Goal: Entertainment & Leisure: Browse casually

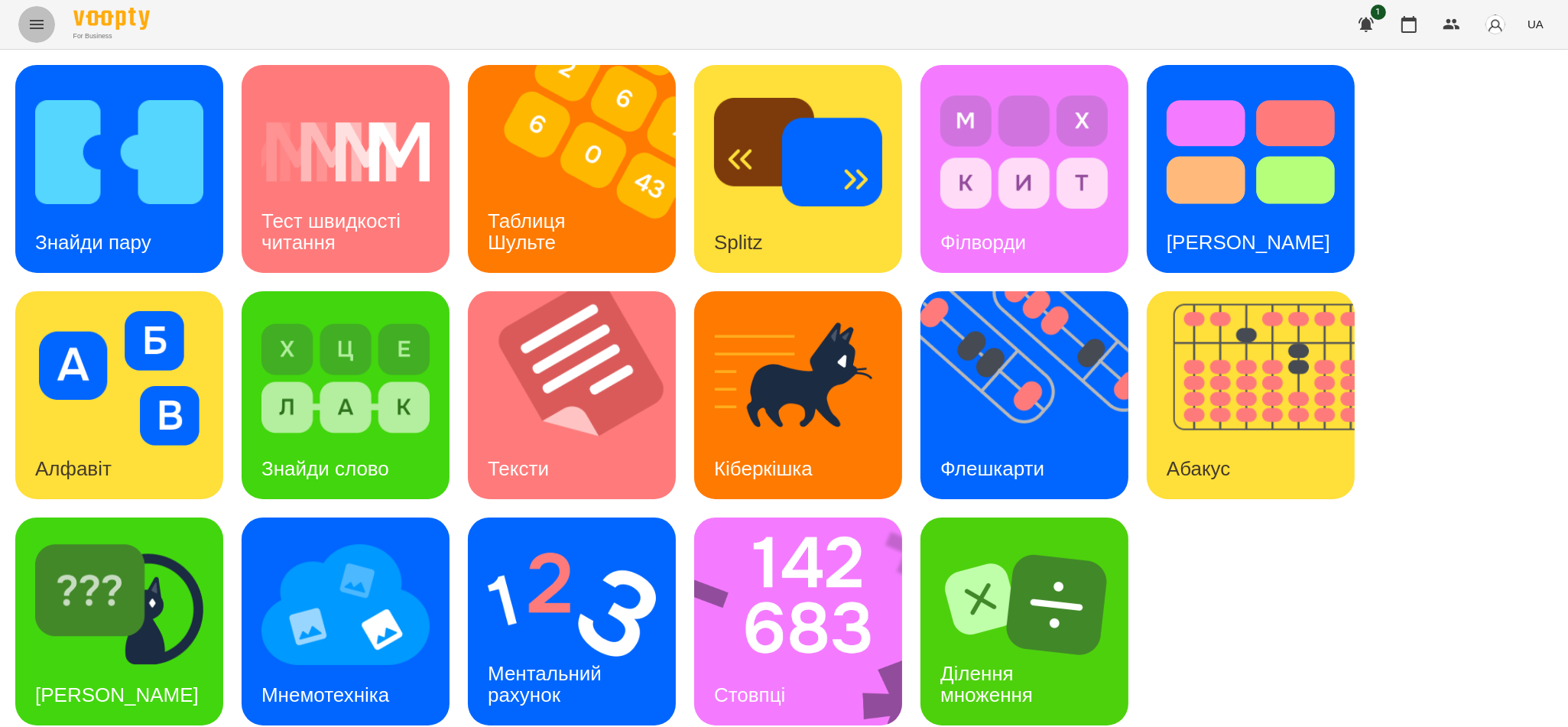
click at [31, 19] on icon "Menu" at bounding box center [37, 24] width 19 height 19
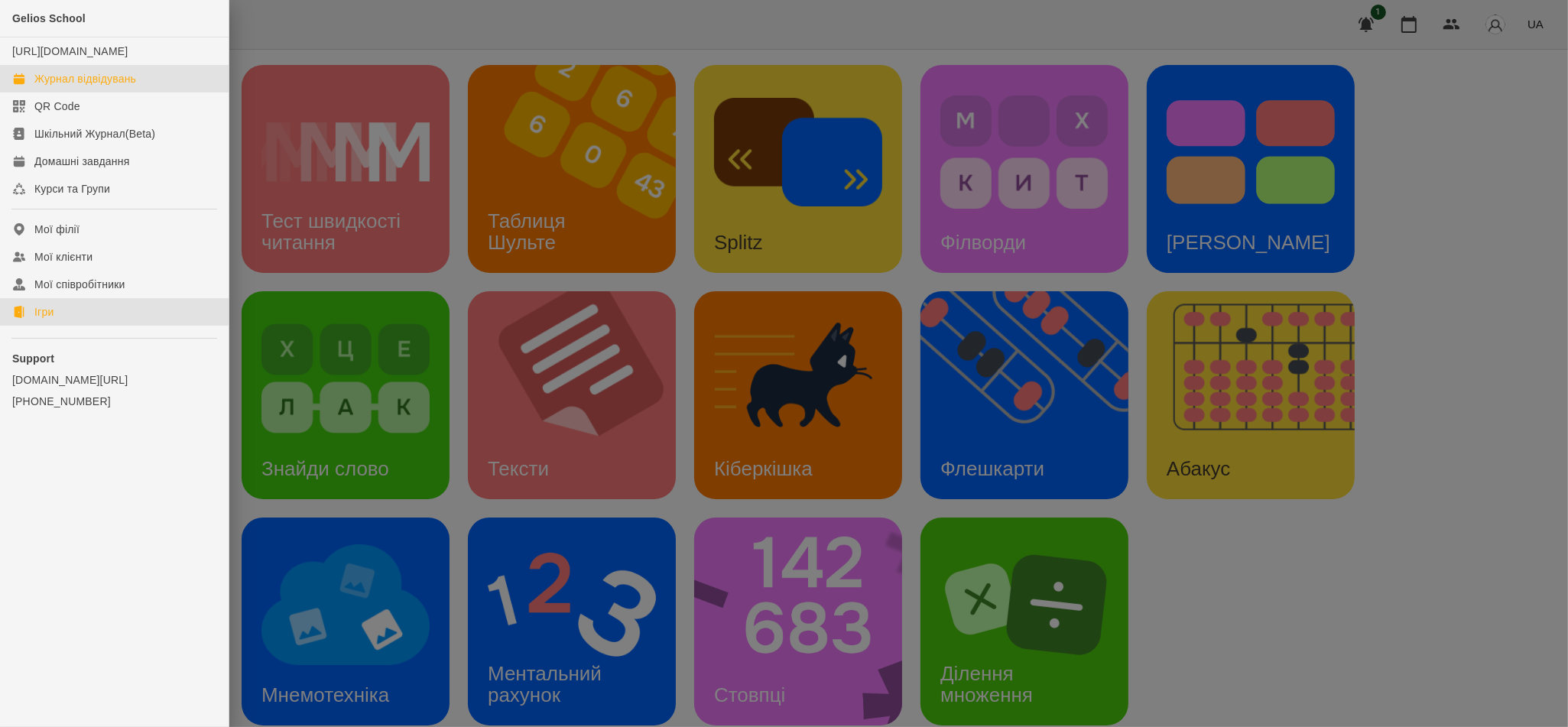
click at [127, 86] on div "Журнал відвідувань" at bounding box center [85, 79] width 102 height 15
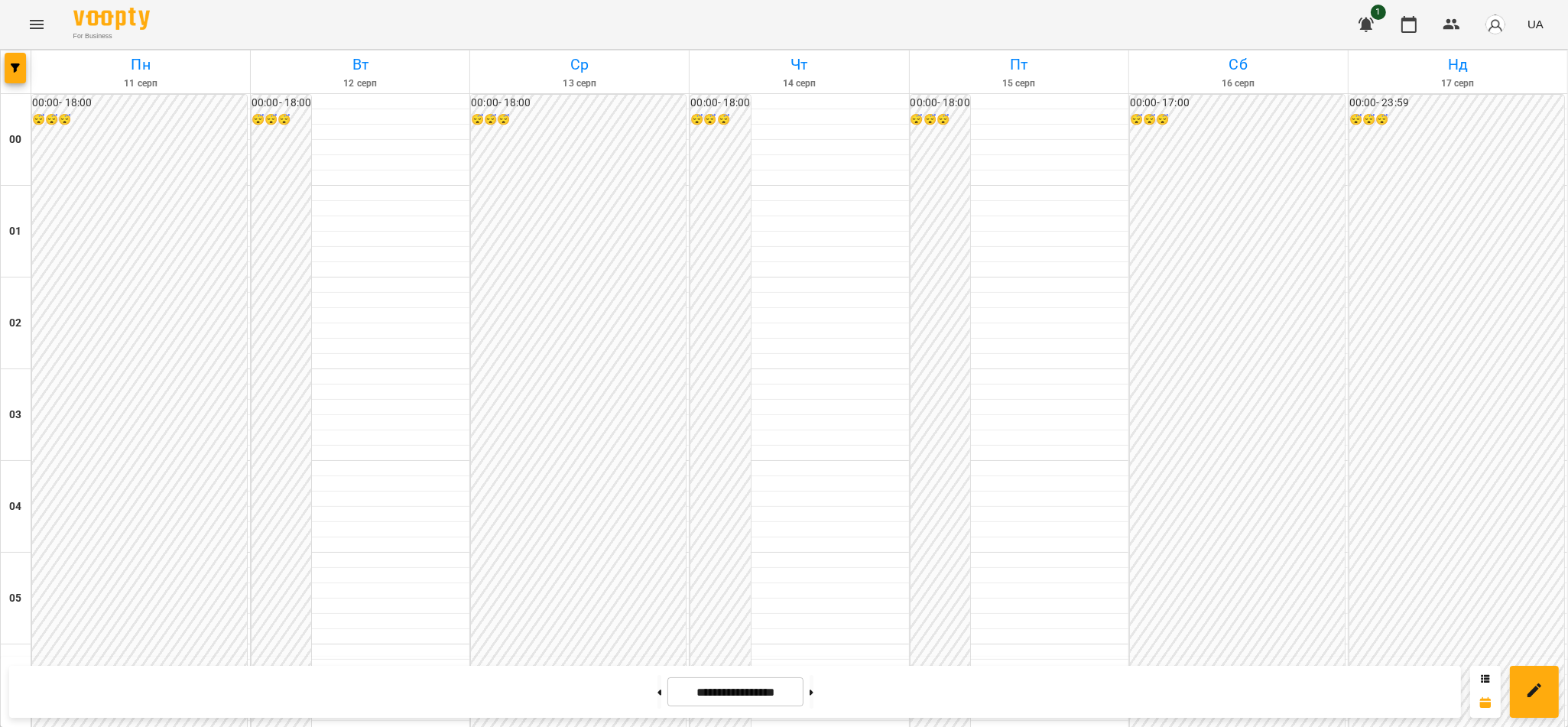
scroll to position [1289, 0]
click at [39, 27] on icon "Menu" at bounding box center [37, 24] width 19 height 19
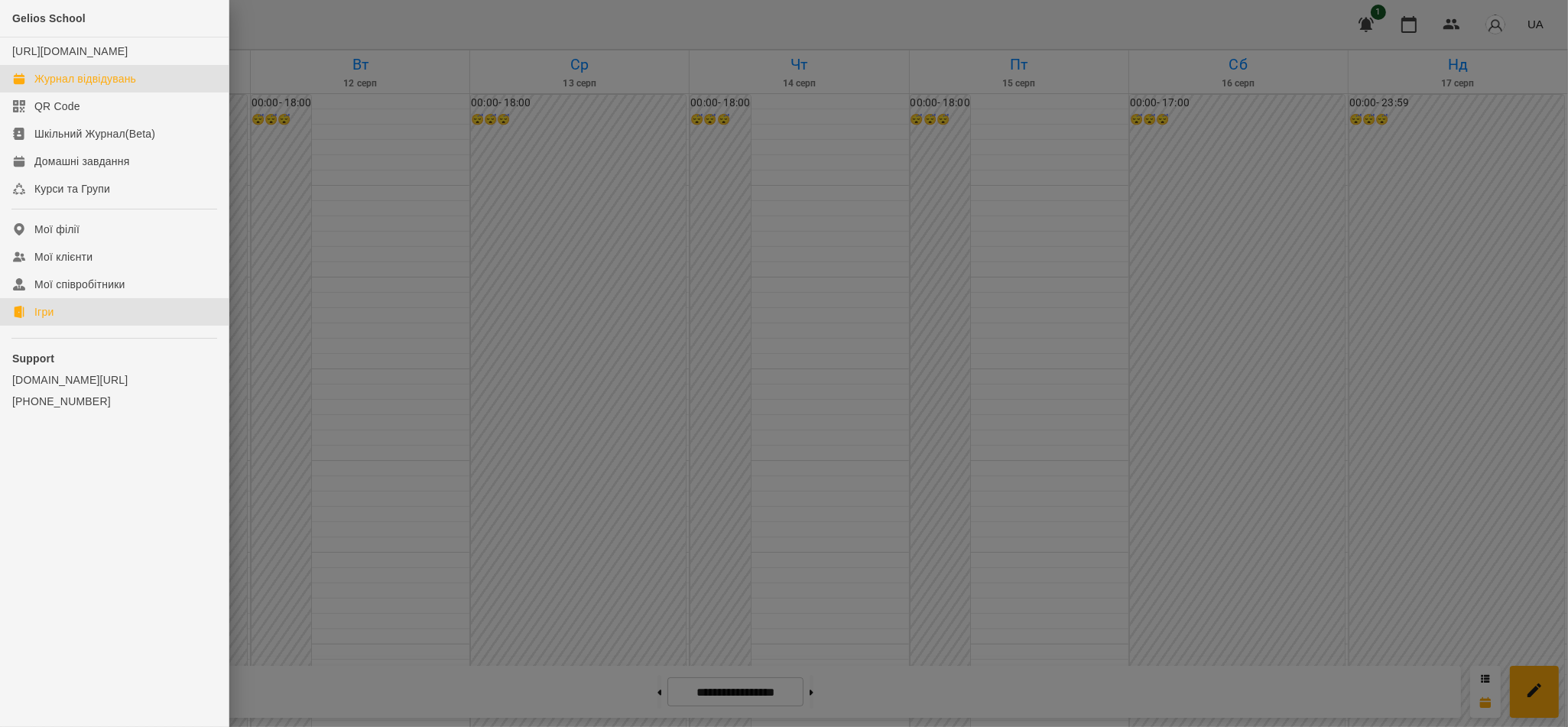
click at [82, 322] on link "Ігри" at bounding box center [114, 311] width 229 height 27
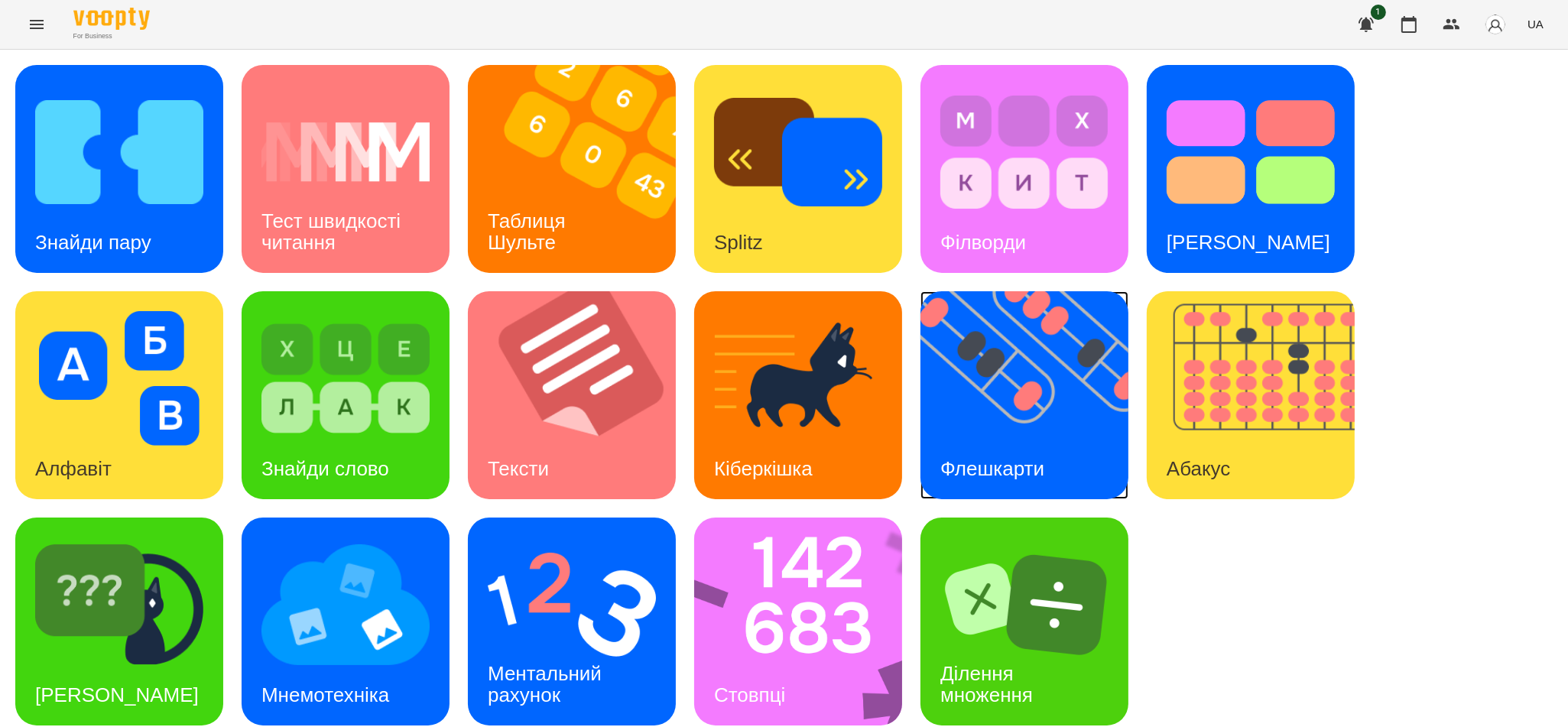
click at [995, 466] on h3 "Флешкарти" at bounding box center [992, 468] width 104 height 22
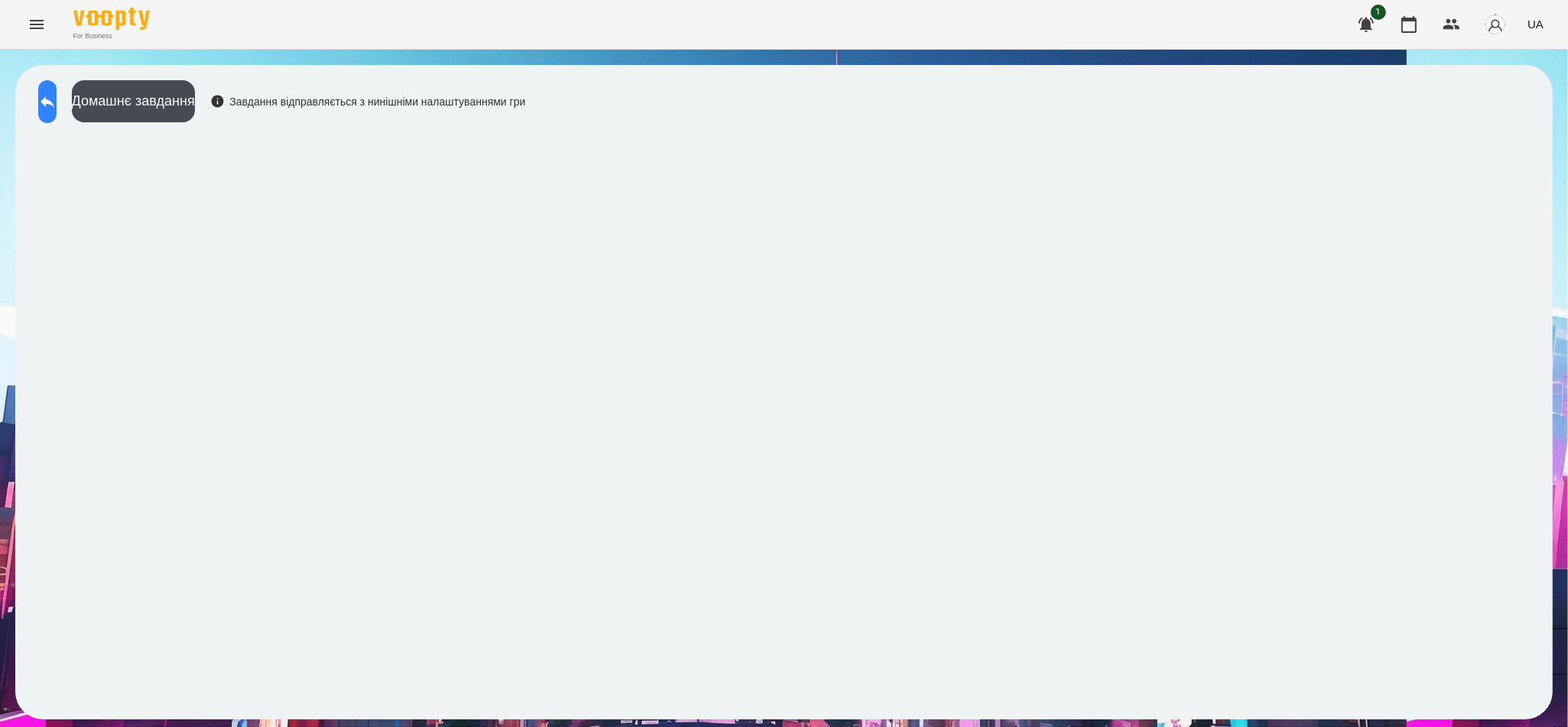
click at [56, 106] on icon at bounding box center [48, 102] width 19 height 19
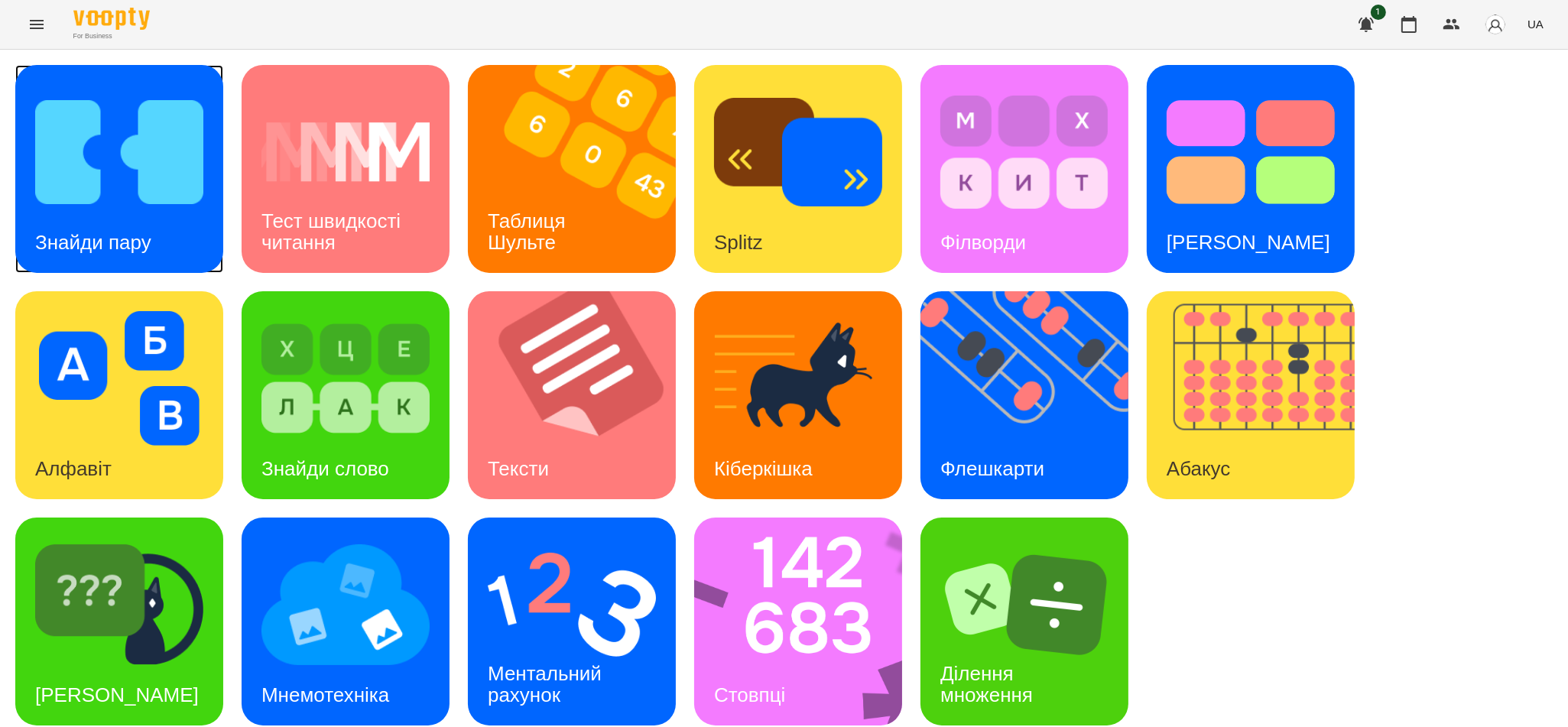
click at [129, 208] on img at bounding box center [120, 153] width 169 height 135
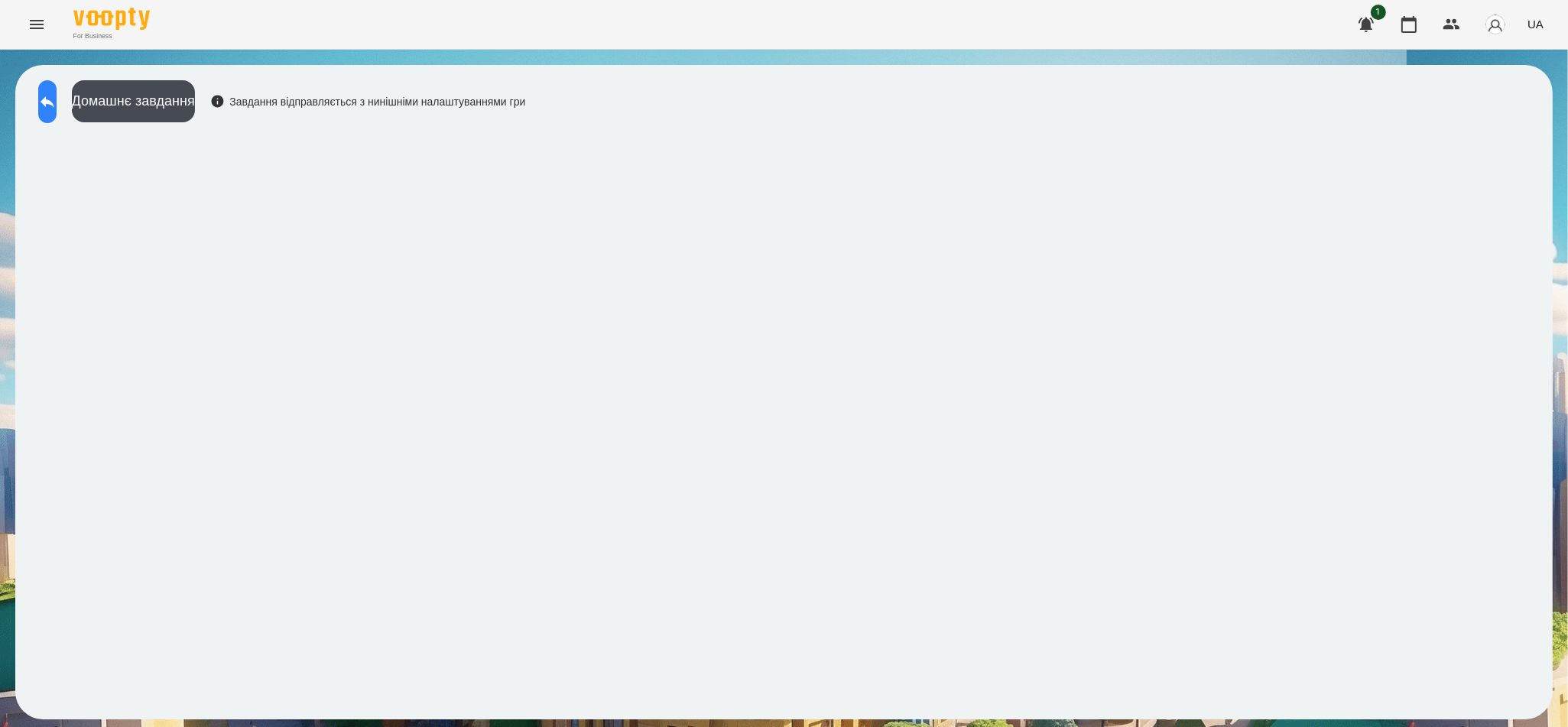
click at [50, 96] on button at bounding box center [48, 102] width 19 height 43
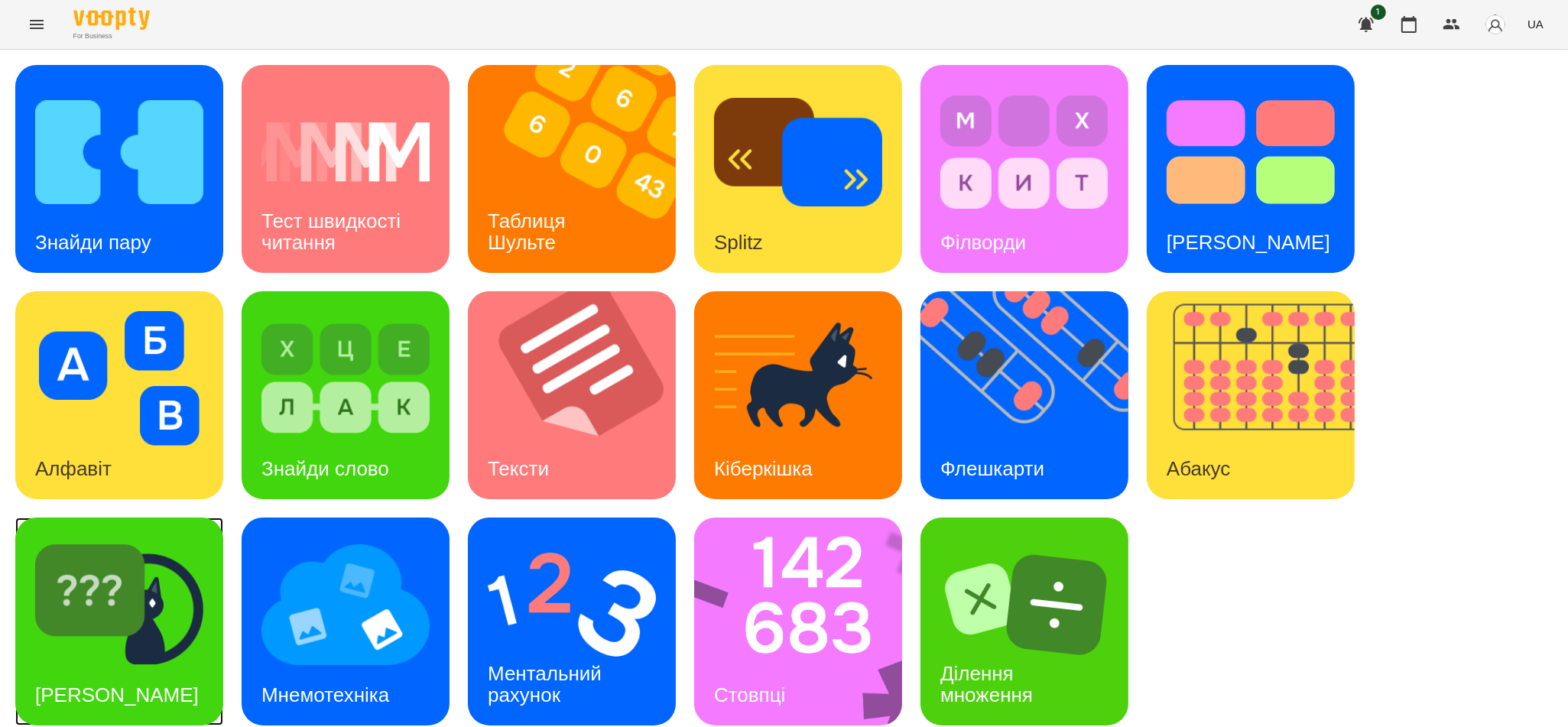
click at [180, 570] on img at bounding box center [120, 605] width 169 height 135
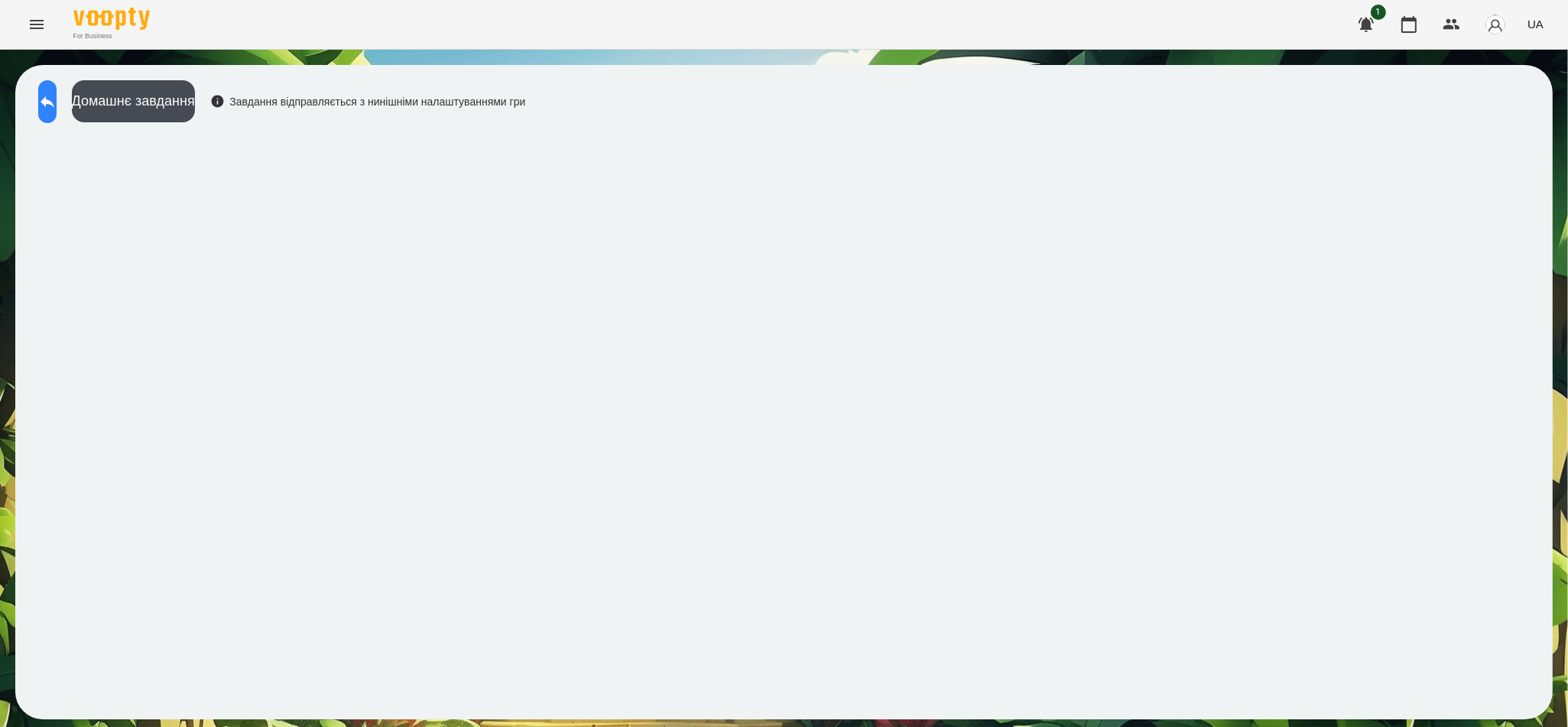
click at [56, 97] on button at bounding box center [48, 102] width 19 height 43
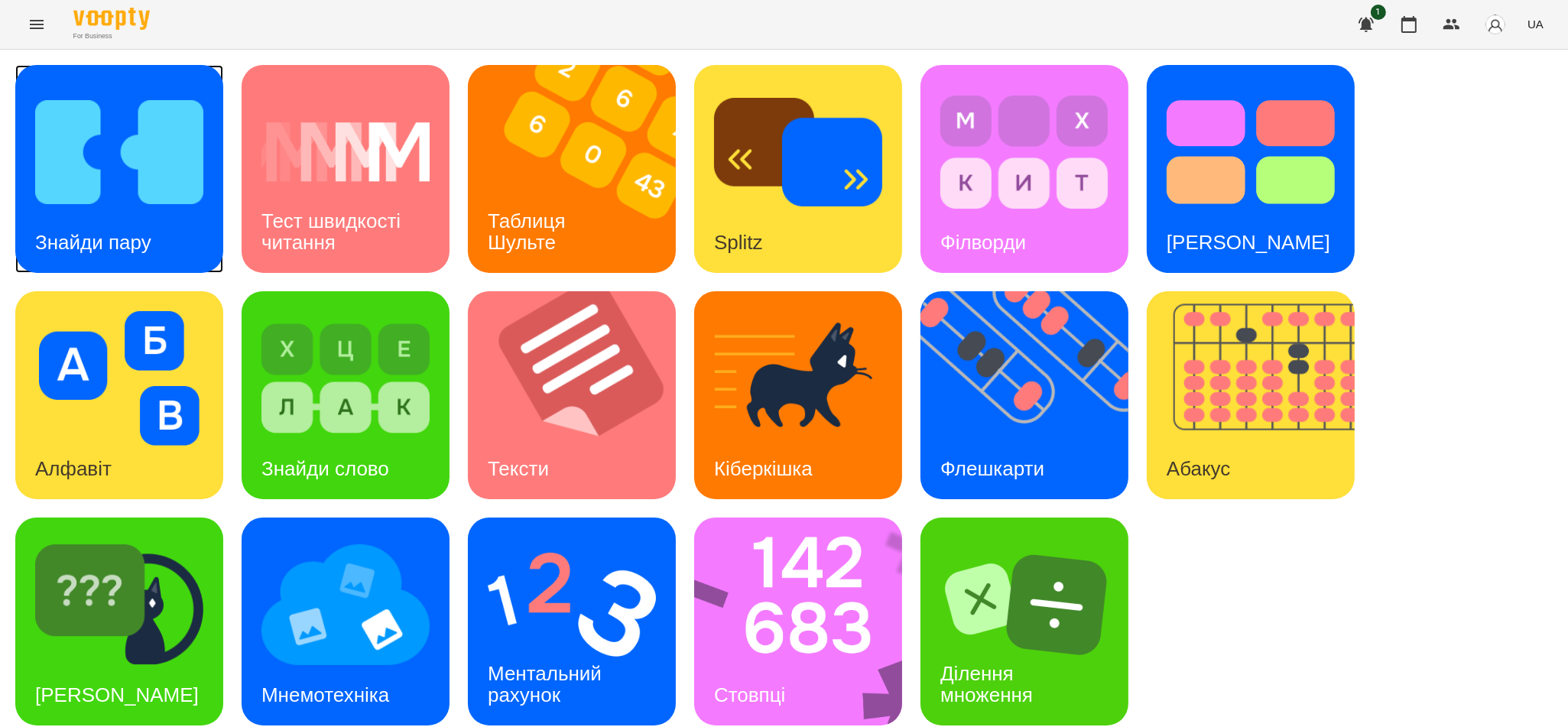
click at [140, 214] on div "Знайди пару" at bounding box center [93, 243] width 155 height 60
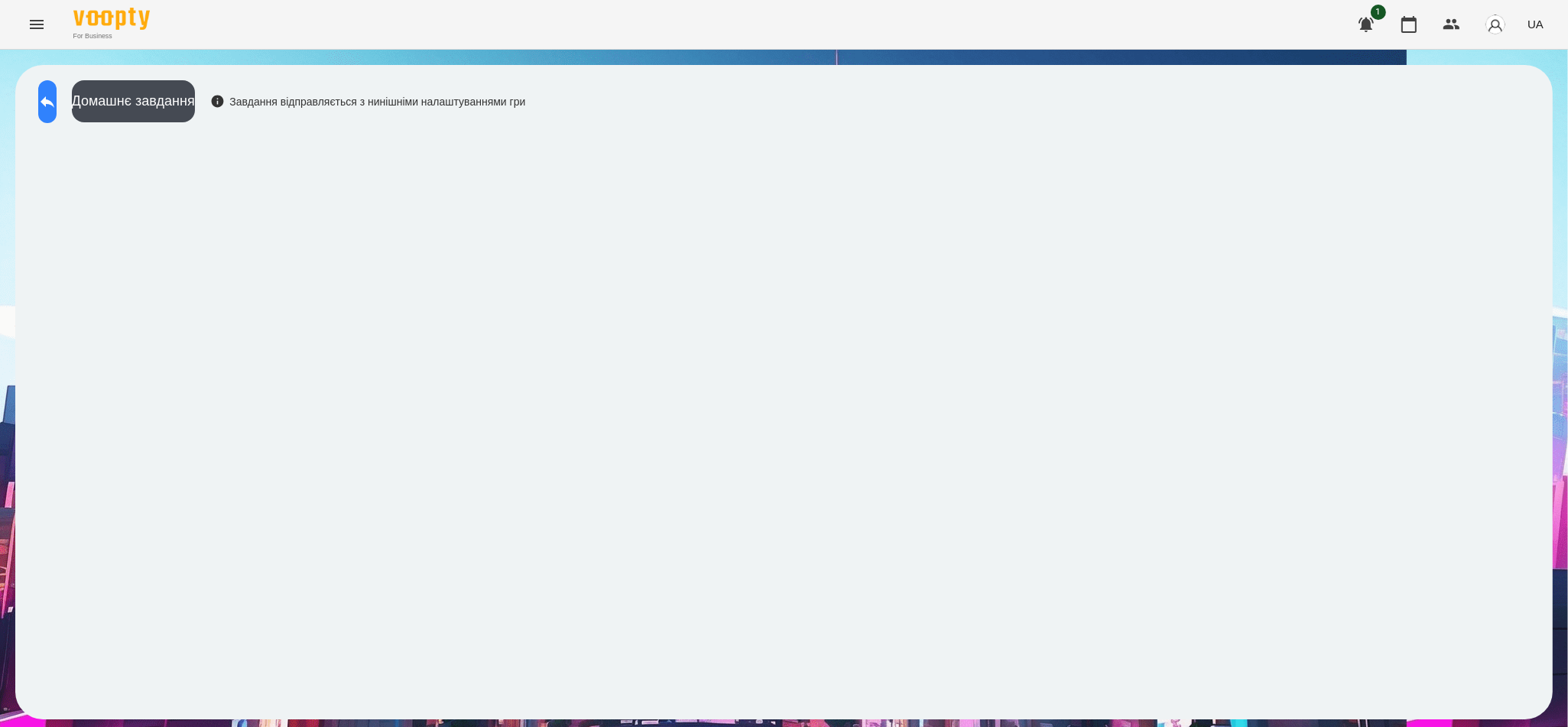
click at [56, 106] on icon at bounding box center [48, 102] width 19 height 19
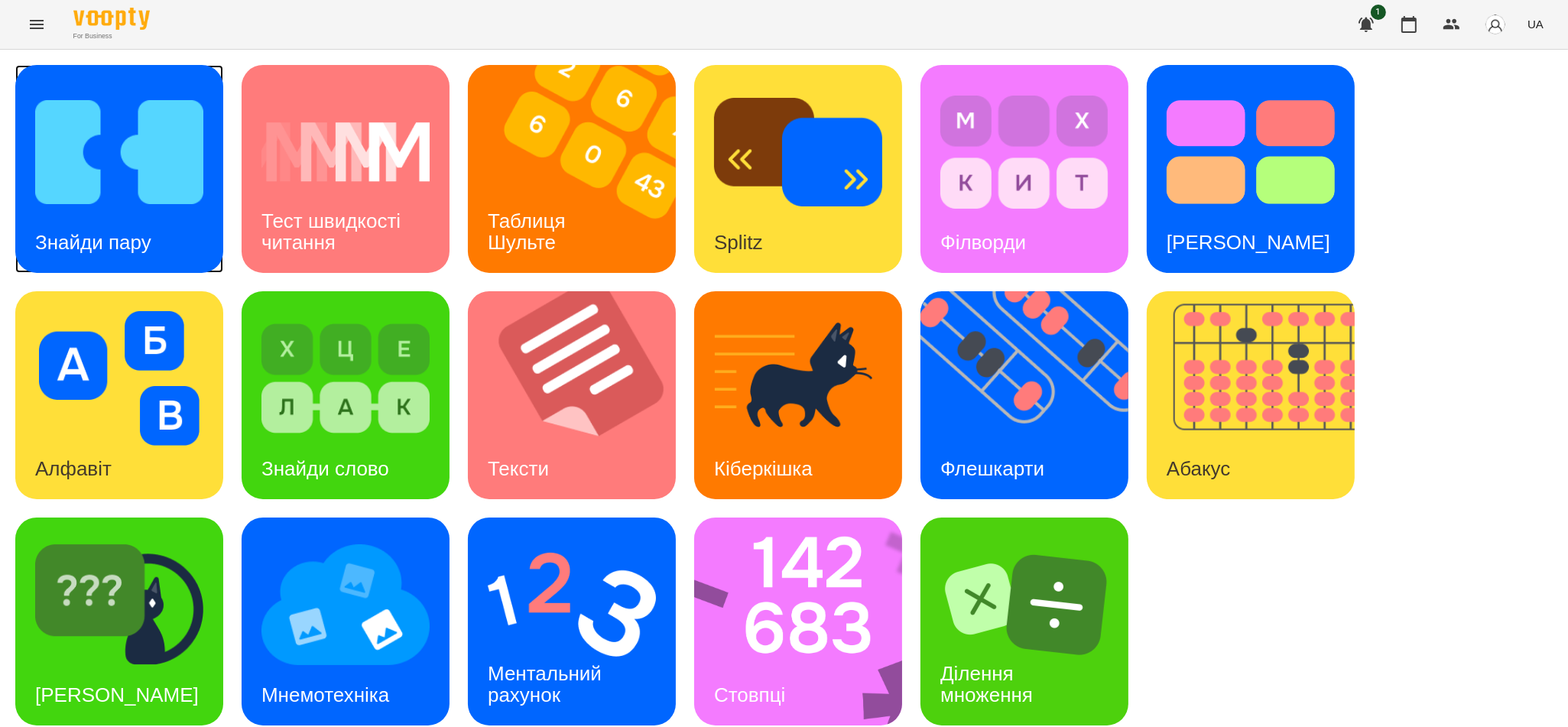
click at [149, 236] on h3 "Знайди пару" at bounding box center [94, 242] width 116 height 22
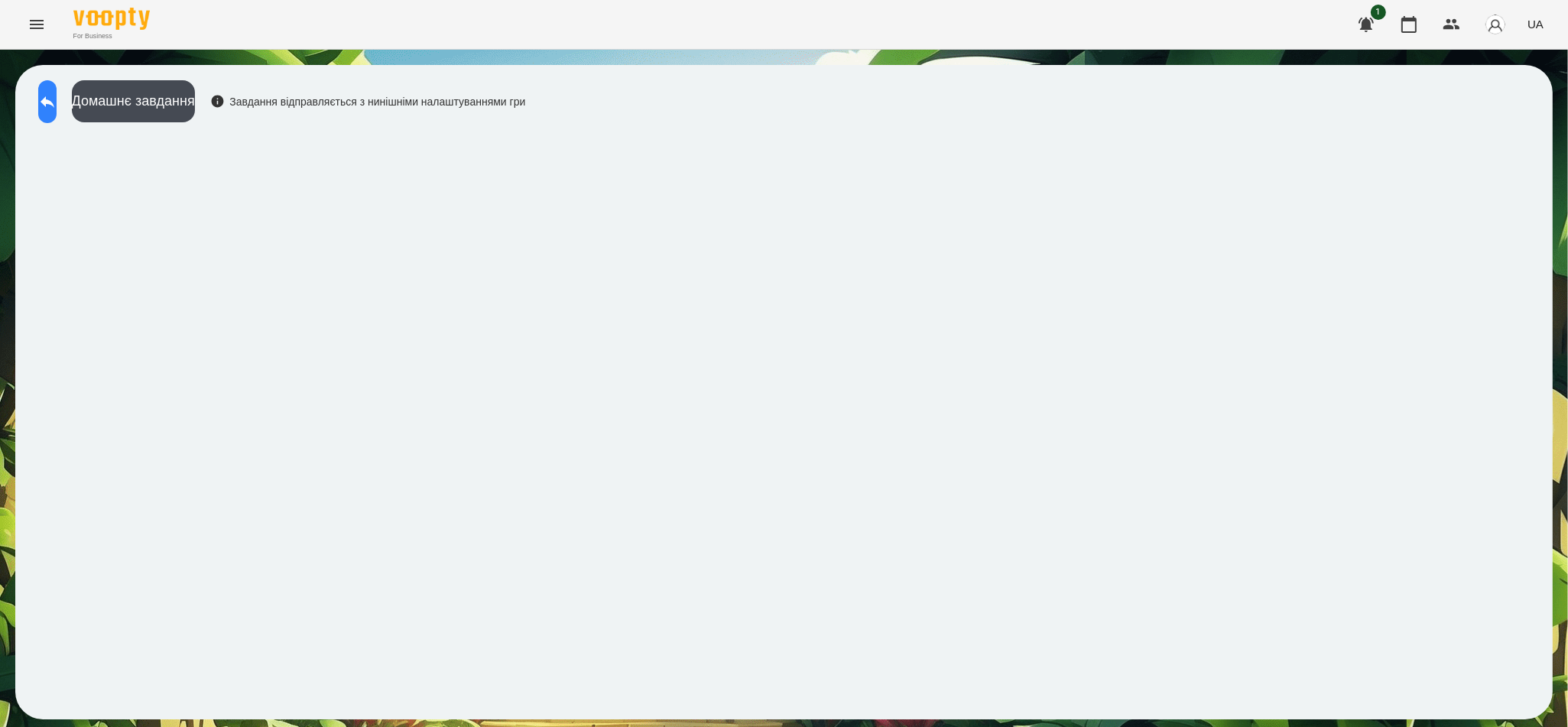
click at [56, 91] on button at bounding box center [48, 102] width 19 height 43
